Goal: Complete application form

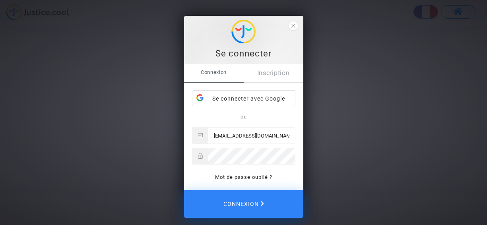
click at [254, 203] on span "Connexion" at bounding box center [243, 203] width 41 height 17
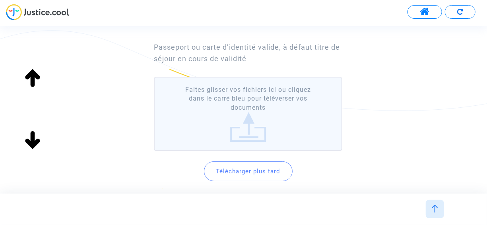
scroll to position [60, 0]
click at [257, 173] on button "Télécharger plus tard" at bounding box center [248, 171] width 89 height 20
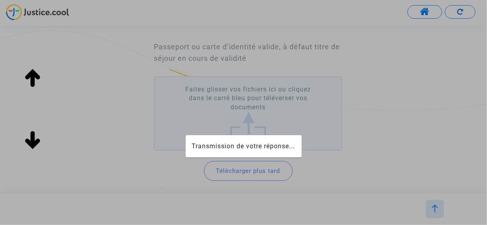
click at [253, 128] on div at bounding box center [243, 112] width 487 height 225
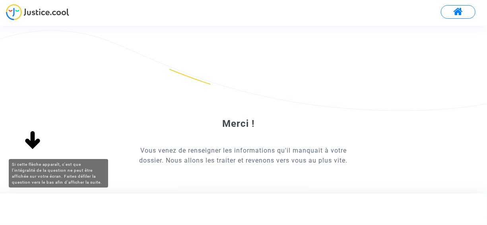
click at [32, 141] on img at bounding box center [32, 140] width 25 height 25
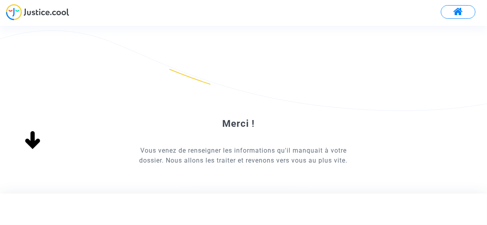
click at [32, 141] on img at bounding box center [32, 140] width 25 height 25
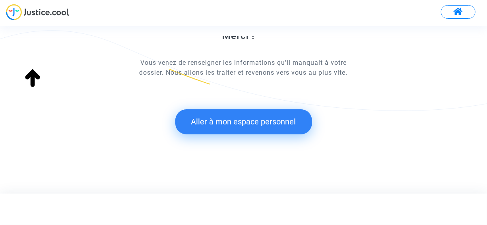
scroll to position [87, 0]
click at [229, 127] on button "Aller à mon espace personnel" at bounding box center [243, 122] width 137 height 25
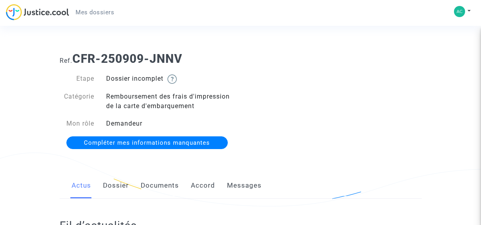
click at [208, 143] on span "Compléter mes informations manquantes" at bounding box center [147, 142] width 126 height 7
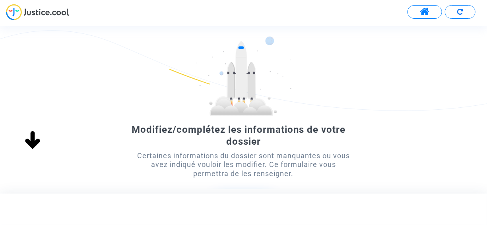
scroll to position [116, 0]
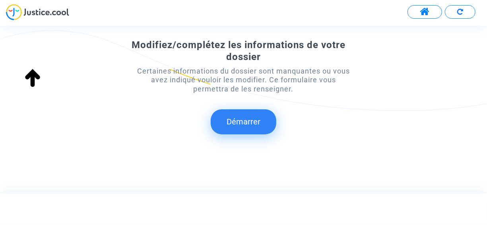
click at [251, 119] on button "Démarrer" at bounding box center [244, 121] width 66 height 25
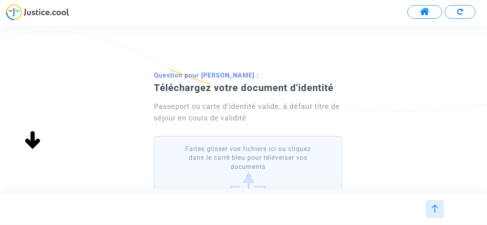
click at [251, 153] on label "Faites glisser vos fichiers ici ou cliquez dans le carré bleu pour téléverser v…" at bounding box center [248, 173] width 188 height 74
click at [0, 0] on input "Faites glisser vos fichiers ici ou cliquez dans le carré bleu pour téléverser v…" at bounding box center [0, 0] width 0 height 0
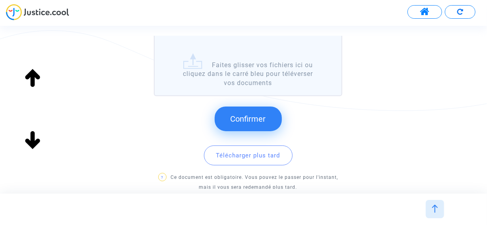
scroll to position [201, 0]
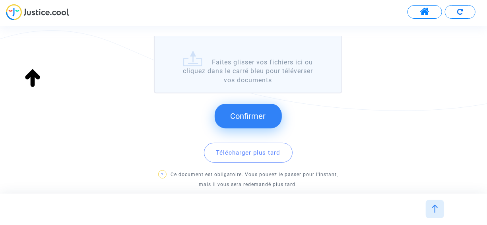
click at [251, 110] on button "Confirmer" at bounding box center [248, 116] width 67 height 25
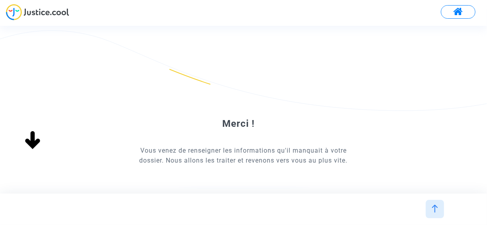
scroll to position [0, 0]
